Goal: Task Accomplishment & Management: Manage account settings

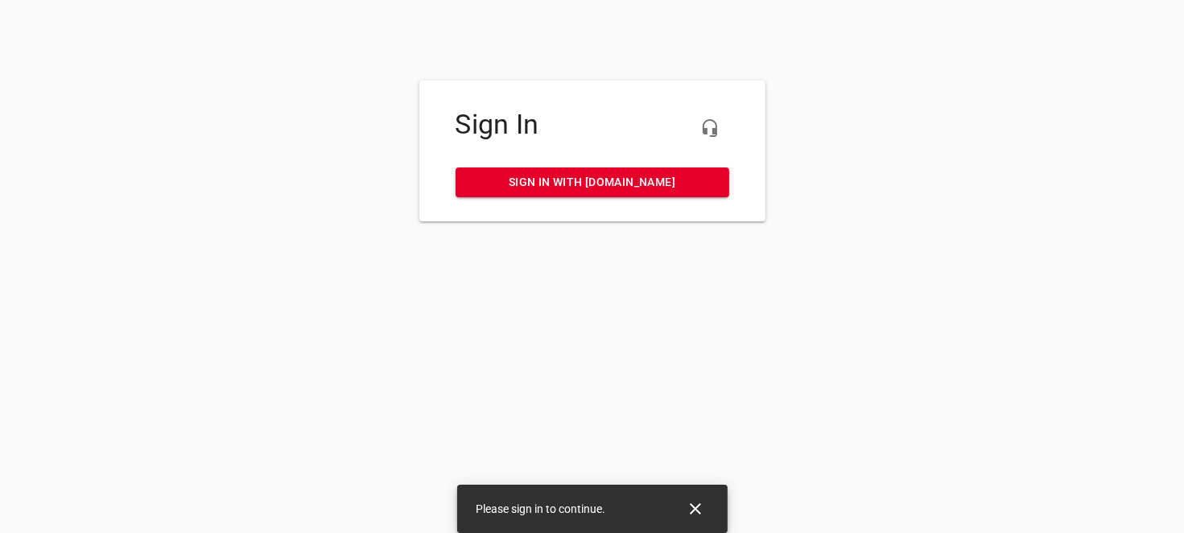
click at [562, 189] on span "Sign in with [DOMAIN_NAME]" at bounding box center [593, 182] width 248 height 20
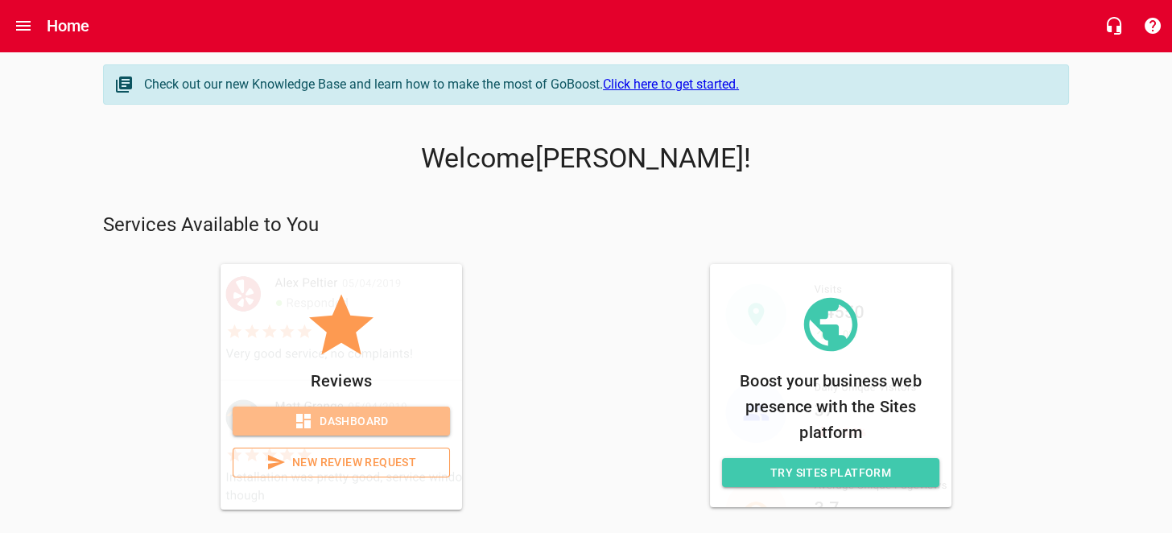
click at [395, 412] on span "Dashboard" at bounding box center [342, 421] width 192 height 20
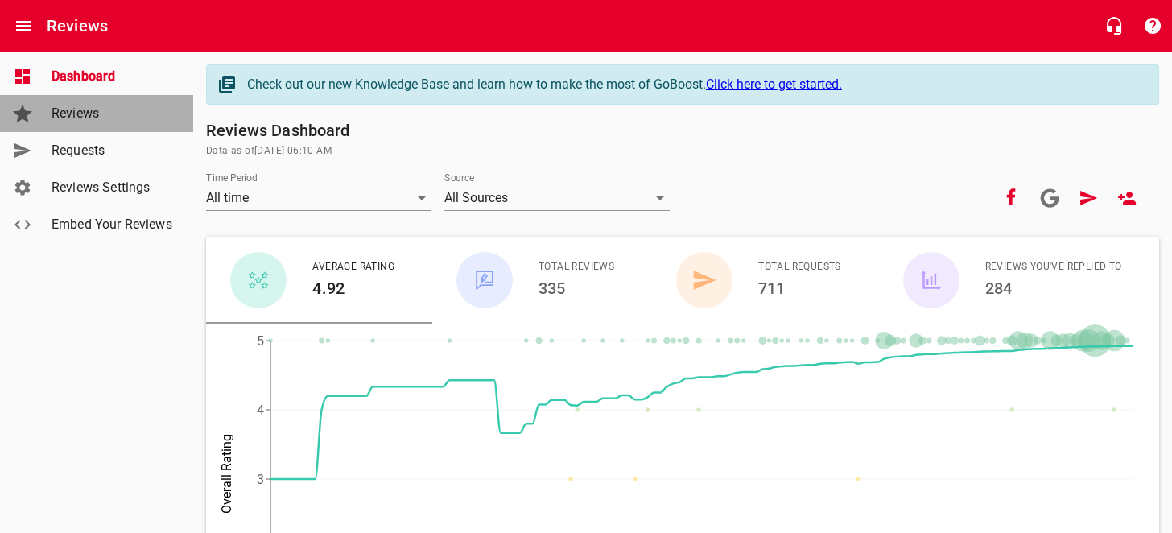
click at [84, 115] on span "Reviews" at bounding box center [113, 113] width 122 height 19
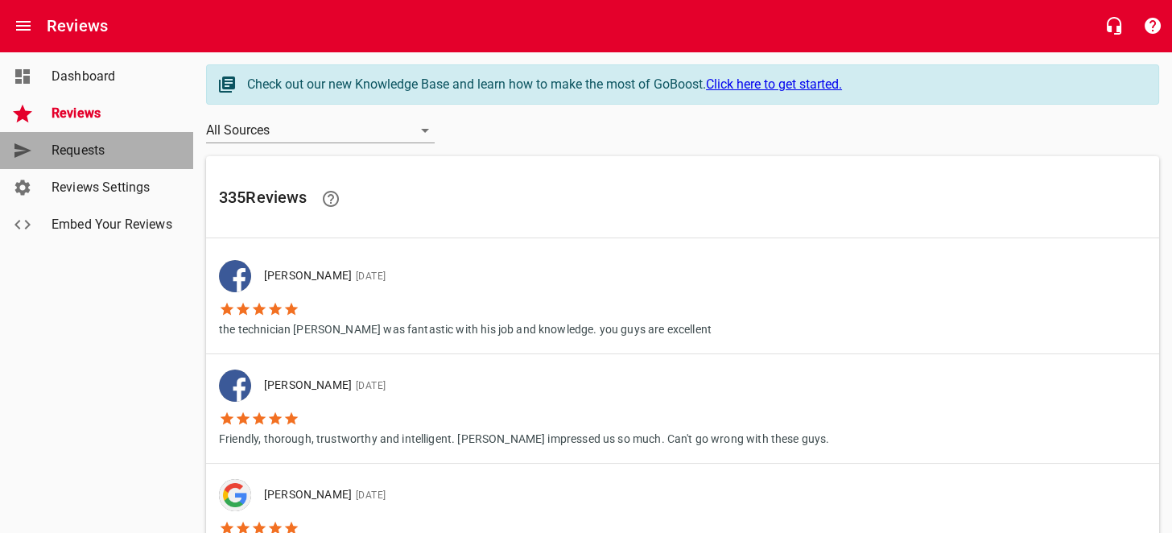
click at [85, 150] on span "Requests" at bounding box center [113, 150] width 122 height 19
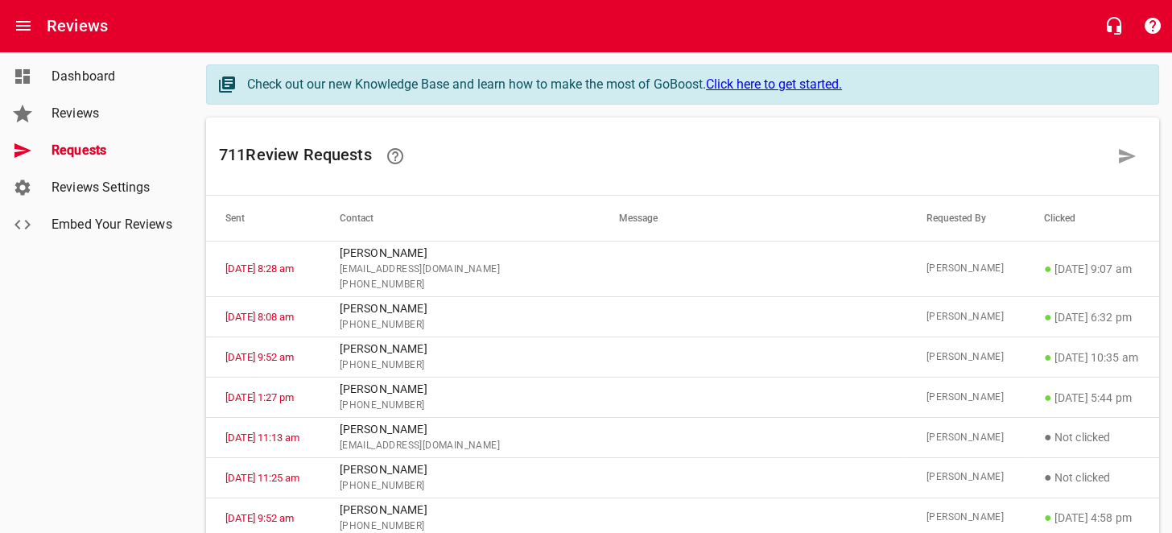
click at [94, 196] on span "Reviews Settings" at bounding box center [113, 187] width 122 height 19
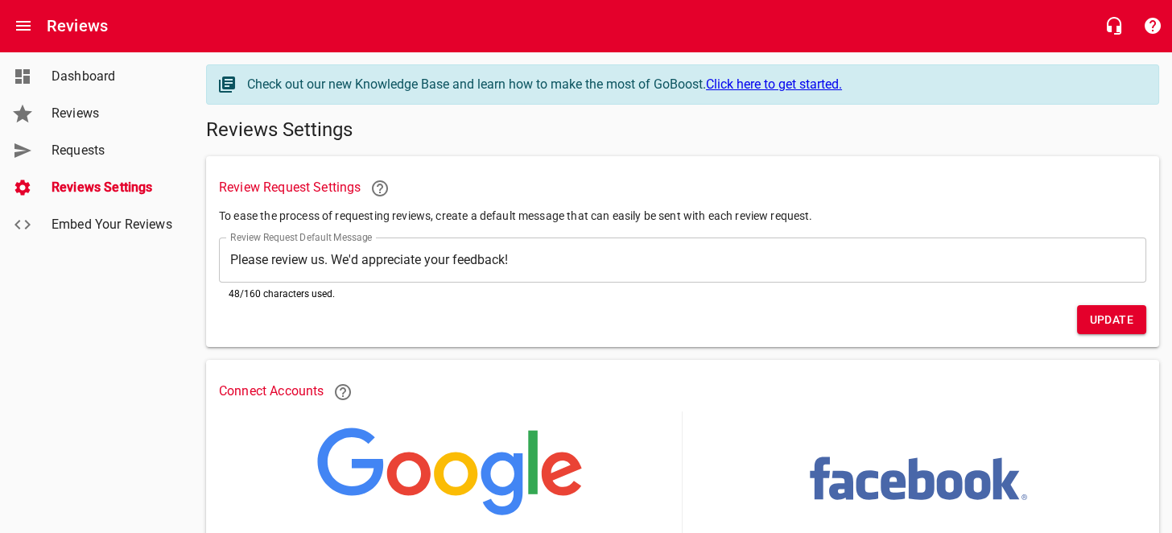
click at [94, 152] on span "Requests" at bounding box center [113, 150] width 122 height 19
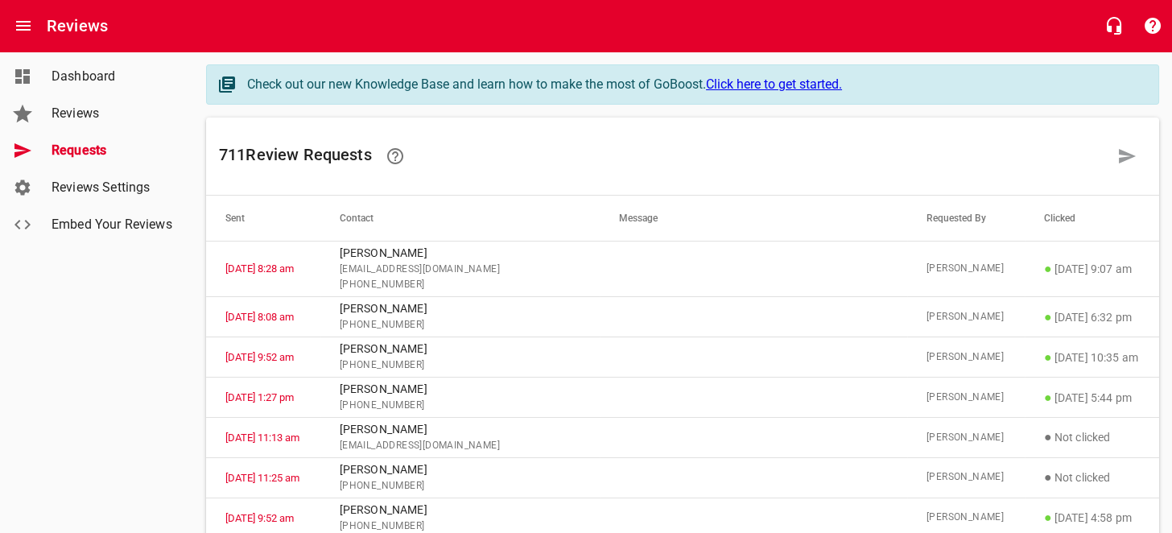
click at [94, 83] on span "Dashboard" at bounding box center [113, 76] width 122 height 19
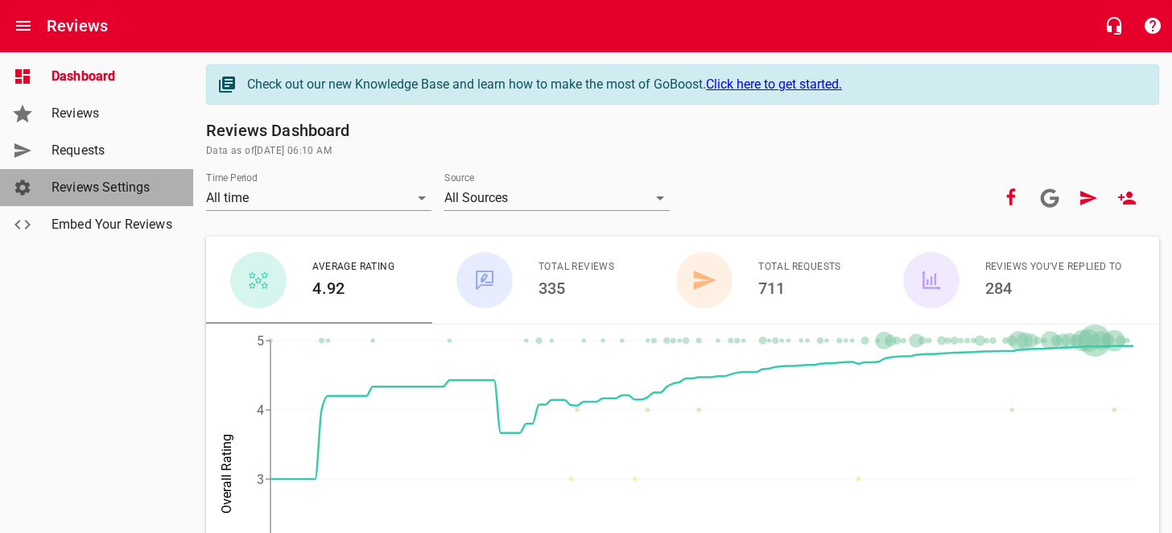
click at [105, 181] on span "Reviews Settings" at bounding box center [113, 187] width 122 height 19
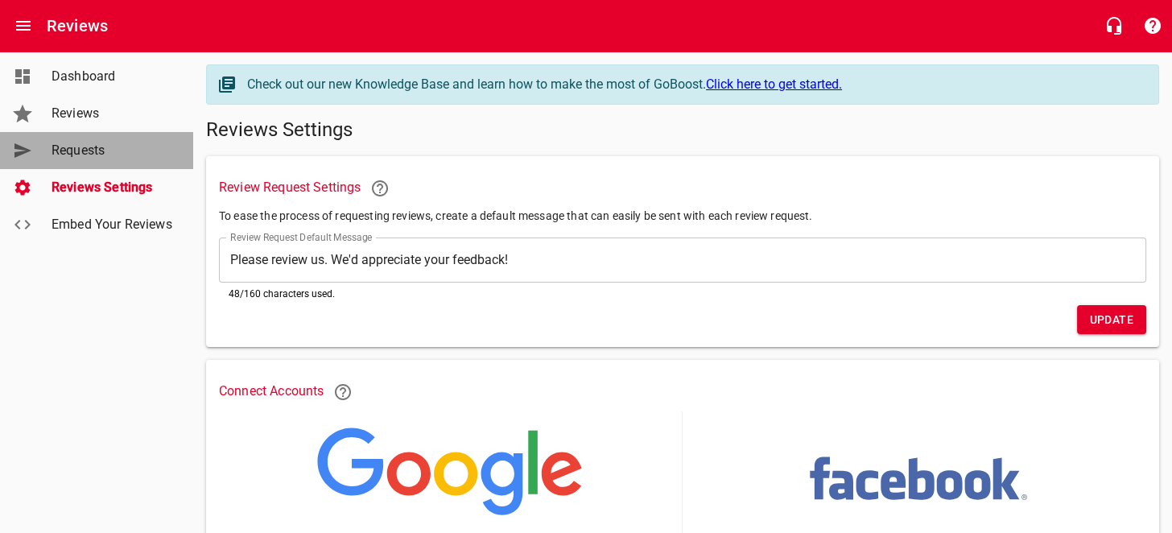
click at [81, 147] on span "Requests" at bounding box center [113, 150] width 122 height 19
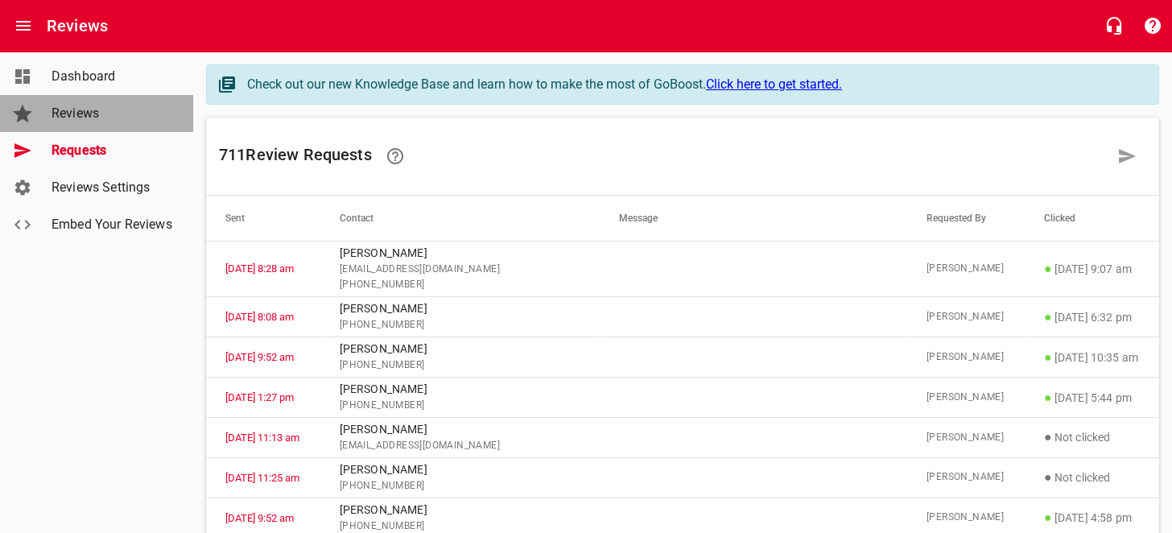
click at [86, 114] on span "Reviews" at bounding box center [113, 113] width 122 height 19
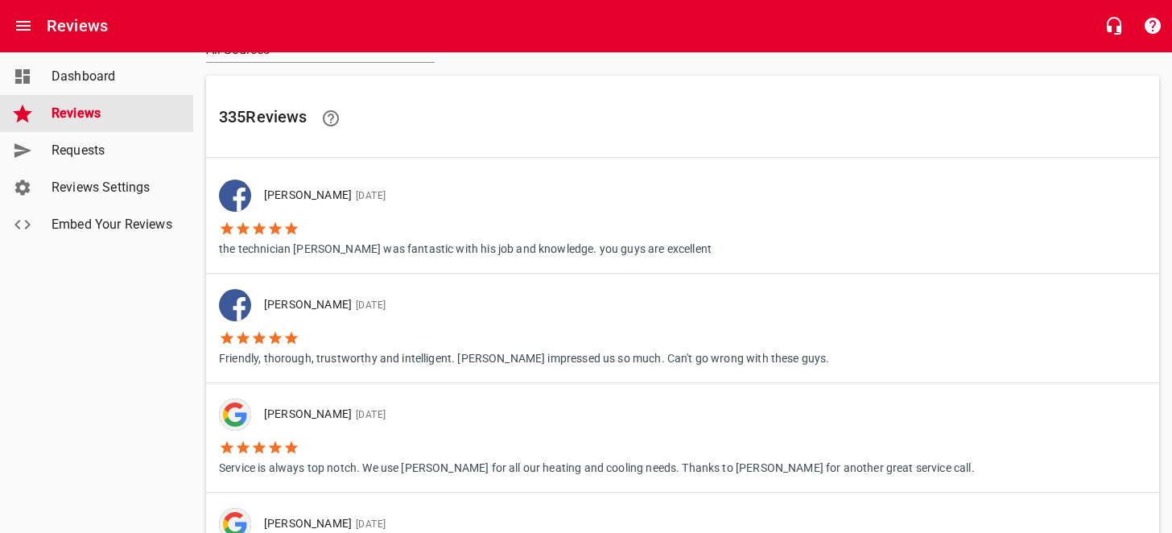
scroll to position [160, 0]
